Goal: Participate in discussion: Engage in conversation with other users on a specific topic

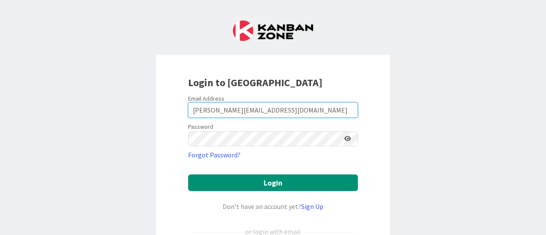
click at [263, 105] on input "[PERSON_NAME][EMAIL_ADDRESS][DOMAIN_NAME]" at bounding box center [273, 109] width 170 height 15
drag, startPoint x: 263, startPoint y: 105, endPoint x: 161, endPoint y: 99, distance: 102.0
click at [161, 99] on div "Login to [GEOGRAPHIC_DATA] Email Address [PERSON_NAME][EMAIL_ADDRESS][DOMAIN_NA…" at bounding box center [273, 185] width 234 height 260
type input "[PERSON_NAME][EMAIL_ADDRESS][DOMAIN_NAME]"
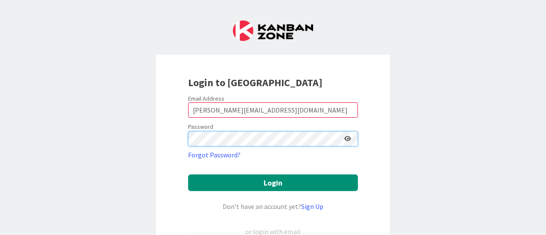
click at [188, 174] on button "Login" at bounding box center [273, 182] width 170 height 17
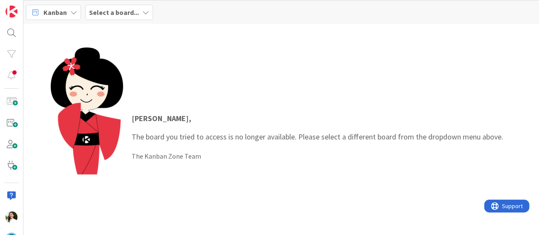
click at [134, 12] on b "Select a board..." at bounding box center [114, 12] width 50 height 9
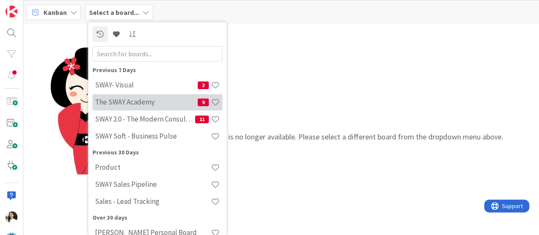
click at [127, 102] on h4 "The SWAY Academy" at bounding box center [146, 102] width 103 height 9
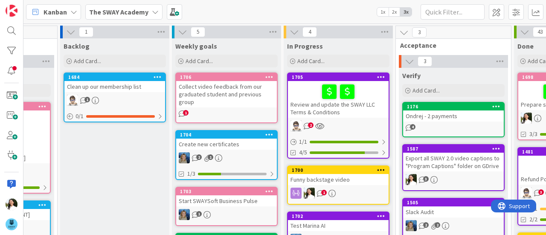
scroll to position [0, 86]
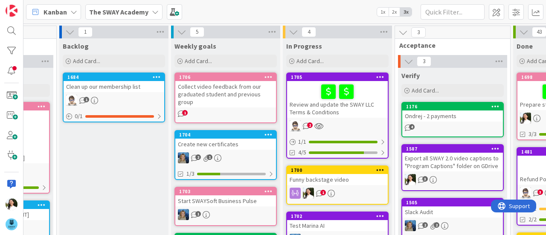
click at [355, 180] on div "Funny backstage video" at bounding box center [337, 179] width 101 height 11
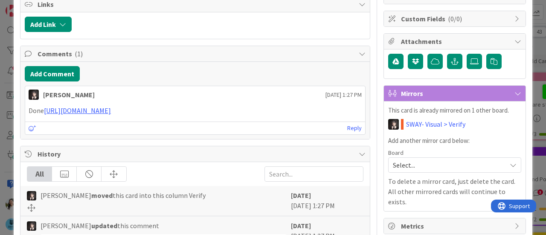
scroll to position [177, 0]
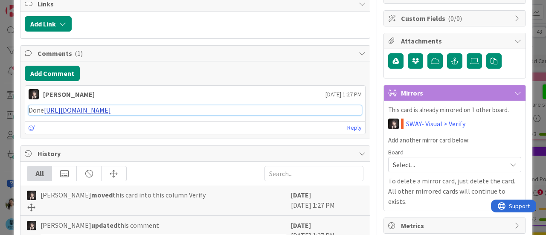
click at [111, 106] on link "[URL][DOMAIN_NAME]" at bounding box center [77, 110] width 67 height 9
click at [352, 123] on link "Reply" at bounding box center [354, 127] width 14 height 11
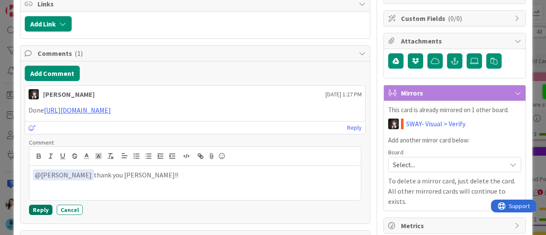
click at [41, 205] on button "Reply" at bounding box center [40, 210] width 23 height 10
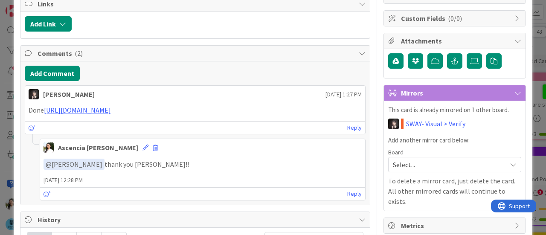
click at [0, 126] on div "ID 1700 The SWAY Academy In Progress Title 21 / 128 Funny backstage video Descr…" at bounding box center [273, 117] width 546 height 235
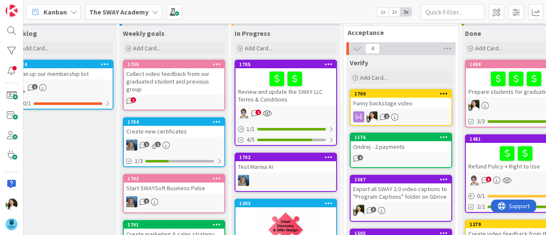
scroll to position [0, 137]
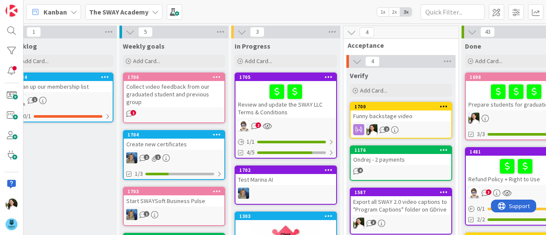
click at [181, 83] on div "Collect video feedback from our graduated student and previous group" at bounding box center [174, 94] width 101 height 26
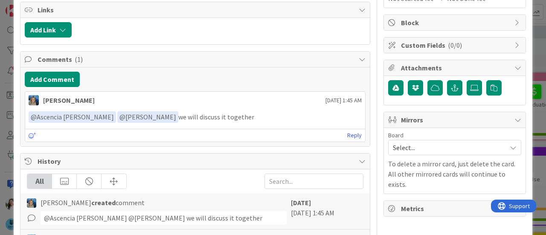
scroll to position [151, 0]
click at [0, 149] on div "ID 1706 The SWAY Academy Weekly goals Title 69 / 128 Collect video feedback fro…" at bounding box center [273, 117] width 546 height 235
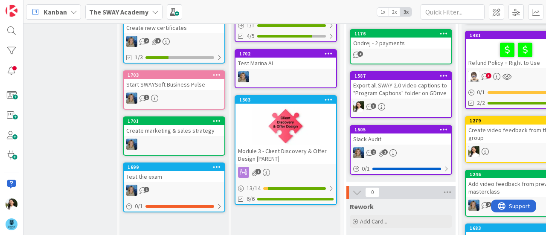
scroll to position [0, 137]
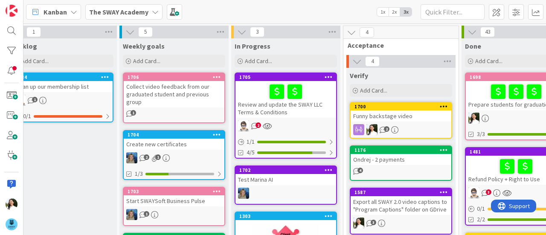
click at [130, 16] on span "The SWAY Academy" at bounding box center [118, 12] width 59 height 10
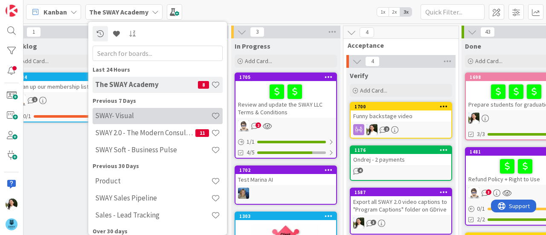
click at [140, 119] on h4 "SWAY- Visual" at bounding box center [153, 115] width 116 height 9
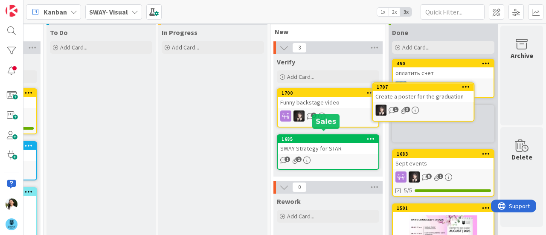
scroll to position [0, 104]
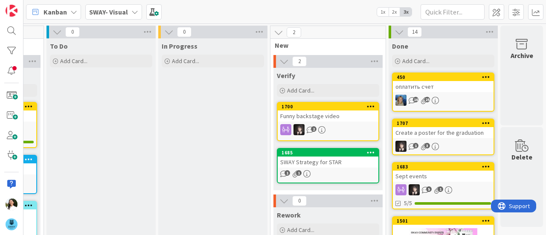
click at [446, 133] on div "Create a poster for the graduation" at bounding box center [443, 132] width 101 height 11
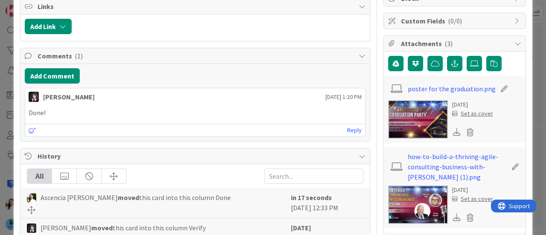
scroll to position [174, 0]
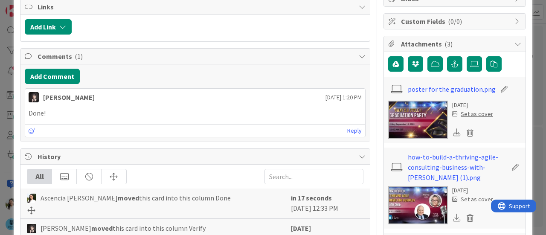
click at [453, 131] on icon at bounding box center [457, 132] width 8 height 8
click at [390, 119] on img at bounding box center [418, 120] width 60 height 38
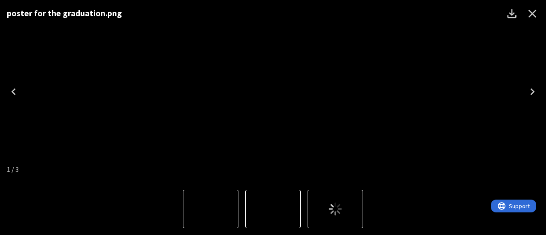
click at [533, 14] on icon "Close" at bounding box center [532, 14] width 8 height 8
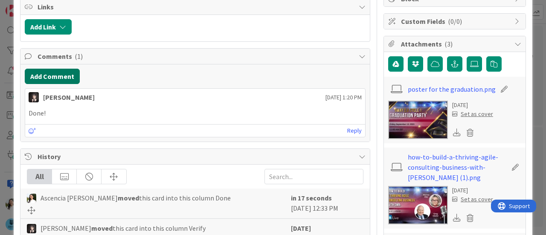
click at [55, 74] on button "Add Comment" at bounding box center [52, 76] width 55 height 15
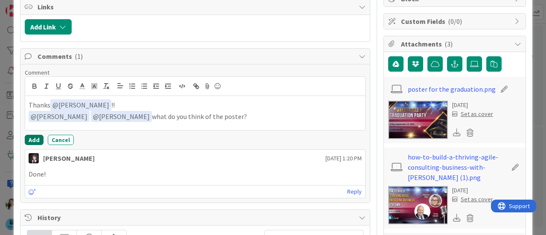
click at [33, 135] on button "Add" at bounding box center [34, 140] width 19 height 10
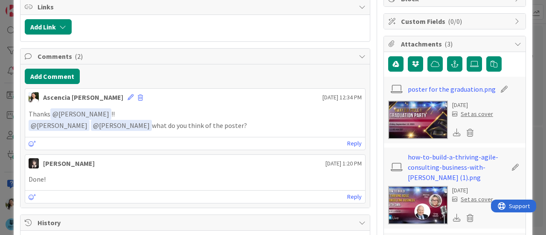
click at [0, 87] on div "ID 1707 SWAY- Visual Done Title 34 / 128 Create a poster for the graduation Des…" at bounding box center [273, 117] width 546 height 235
